Goal: Information Seeking & Learning: Learn about a topic

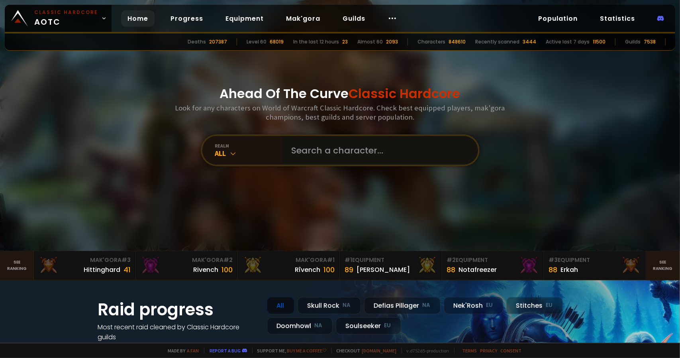
click at [334, 155] on input "text" at bounding box center [378, 150] width 182 height 29
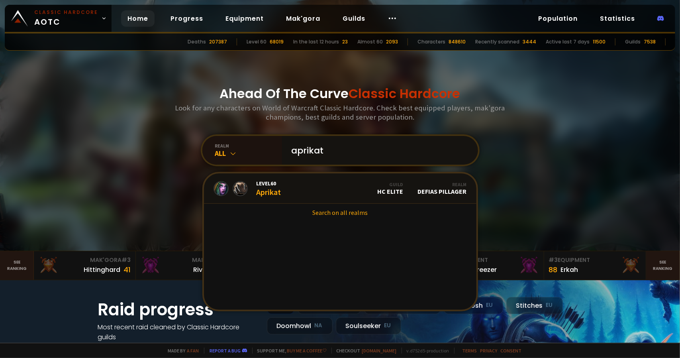
click at [312, 151] on input "aprikat" at bounding box center [378, 150] width 182 height 29
drag, startPoint x: 321, startPoint y: 150, endPoint x: 269, endPoint y: 143, distance: 52.7
click at [270, 143] on div "realm All aprikat Level 60 Aprikat Guild HC Elite Realm Defias Pillager Search …" at bounding box center [340, 150] width 279 height 32
type input "h"
type input "holykat"
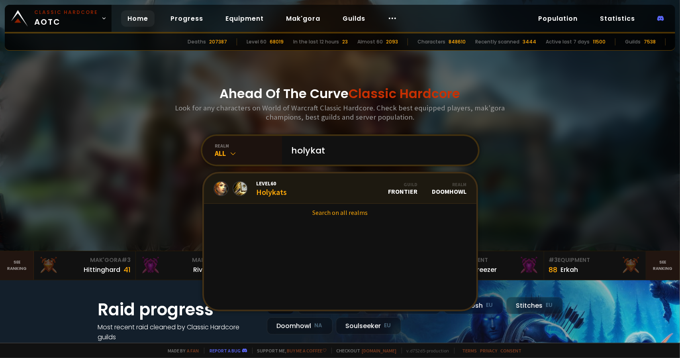
click at [311, 187] on link "Level 60 Holykats Guild Frontier Realm Doomhowl" at bounding box center [340, 188] width 272 height 30
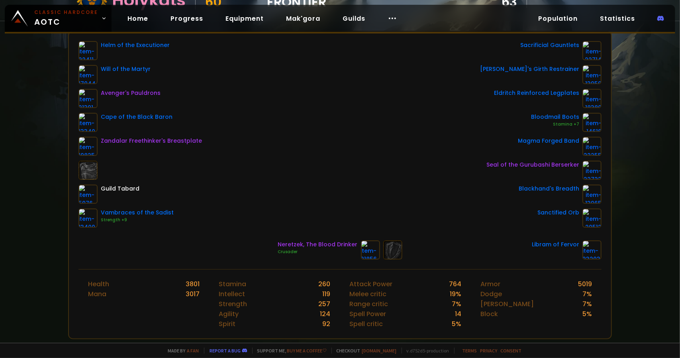
scroll to position [119, 0]
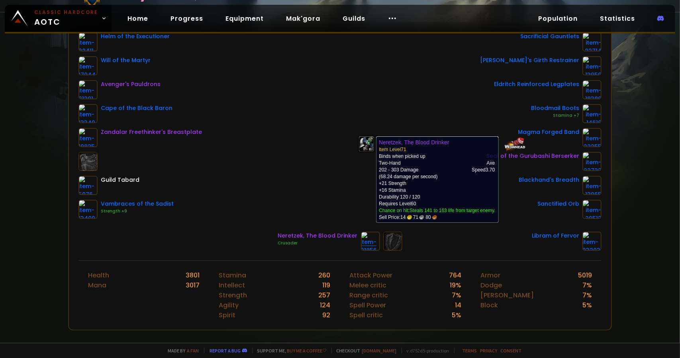
click at [361, 236] on img at bounding box center [370, 240] width 19 height 19
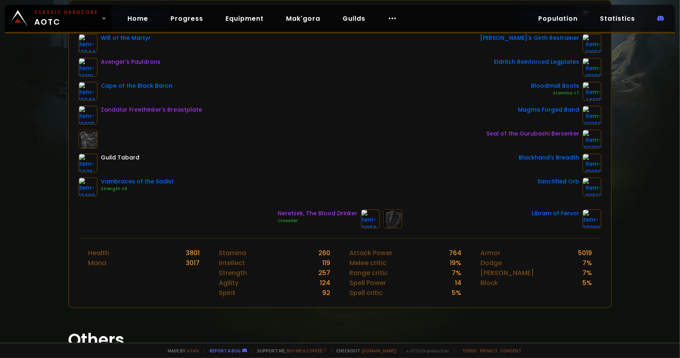
scroll to position [40, 0]
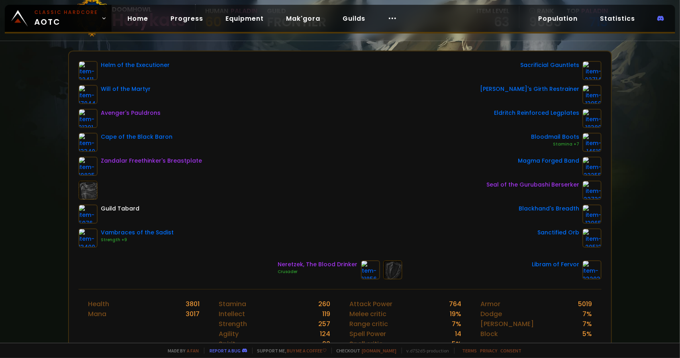
scroll to position [229, 0]
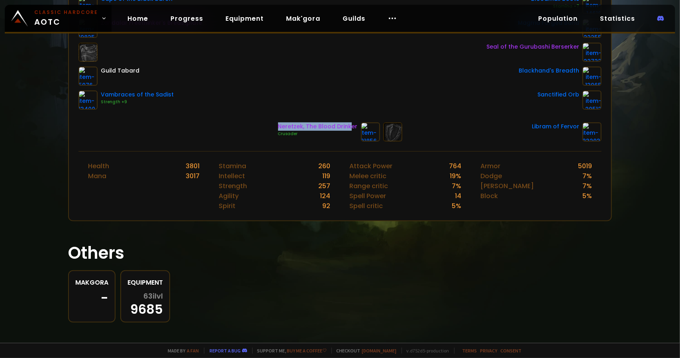
drag, startPoint x: 275, startPoint y: 124, endPoint x: 348, endPoint y: 125, distance: 73.7
click at [348, 125] on div "Neretzek, The Blood Drinker Crusader Libram of Fervor" at bounding box center [339, 131] width 523 height 19
drag, startPoint x: 351, startPoint y: 125, endPoint x: 287, endPoint y: 123, distance: 64.2
click at [287, 123] on div "Neretzek, The Blood Drinker" at bounding box center [318, 126] width 80 height 8
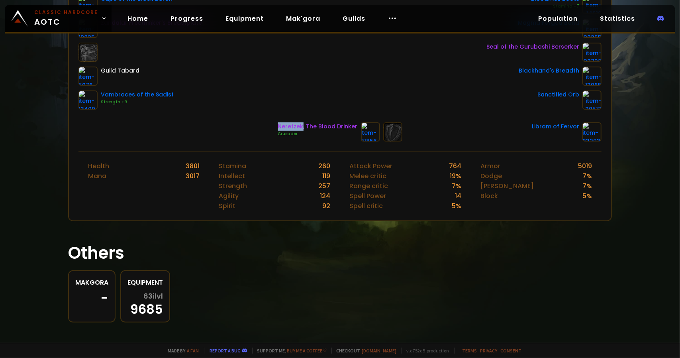
click at [287, 123] on div "Neretzek, The Blood Drinker" at bounding box center [318, 126] width 80 height 8
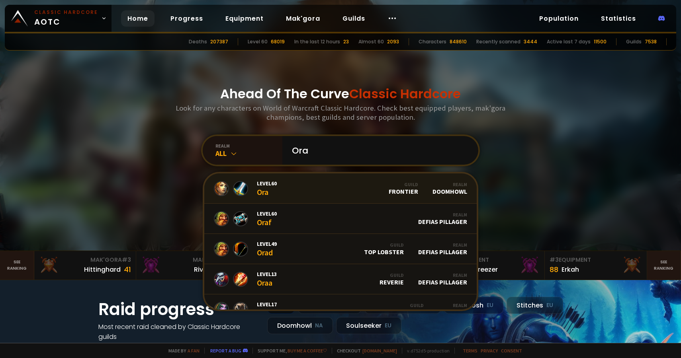
type input "Ora"
click at [354, 184] on link "Level 60 Ora Guild Frontier Realm Doomhowl" at bounding box center [340, 189] width 272 height 30
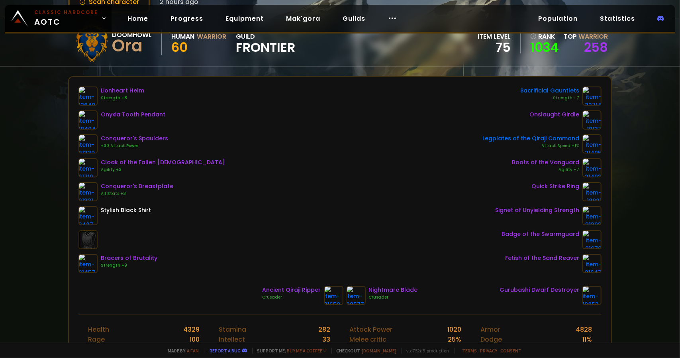
scroll to position [80, 0]
